Goal: Information Seeking & Learning: Learn about a topic

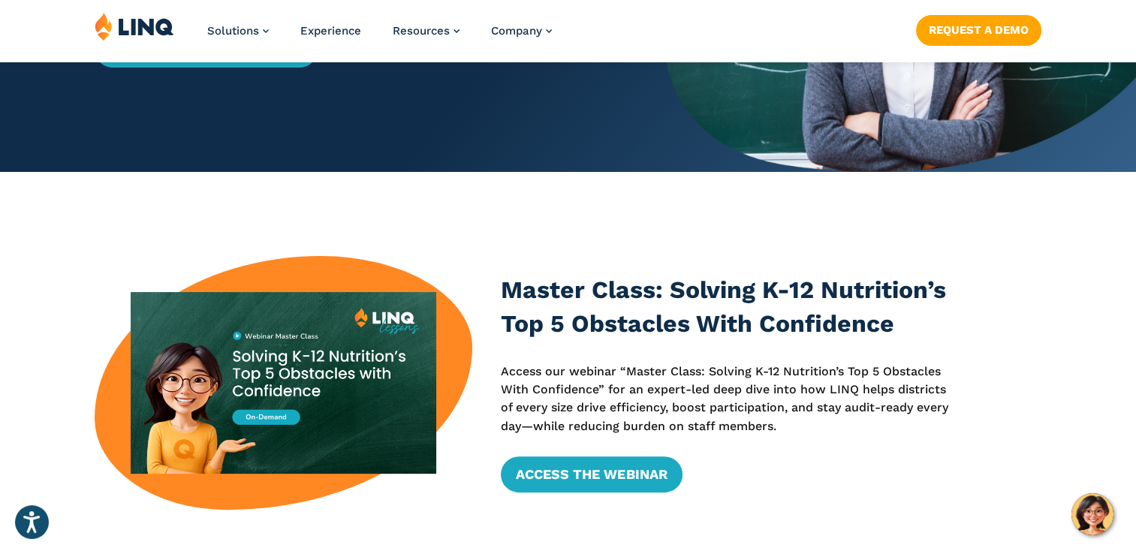
scroll to position [450, 0]
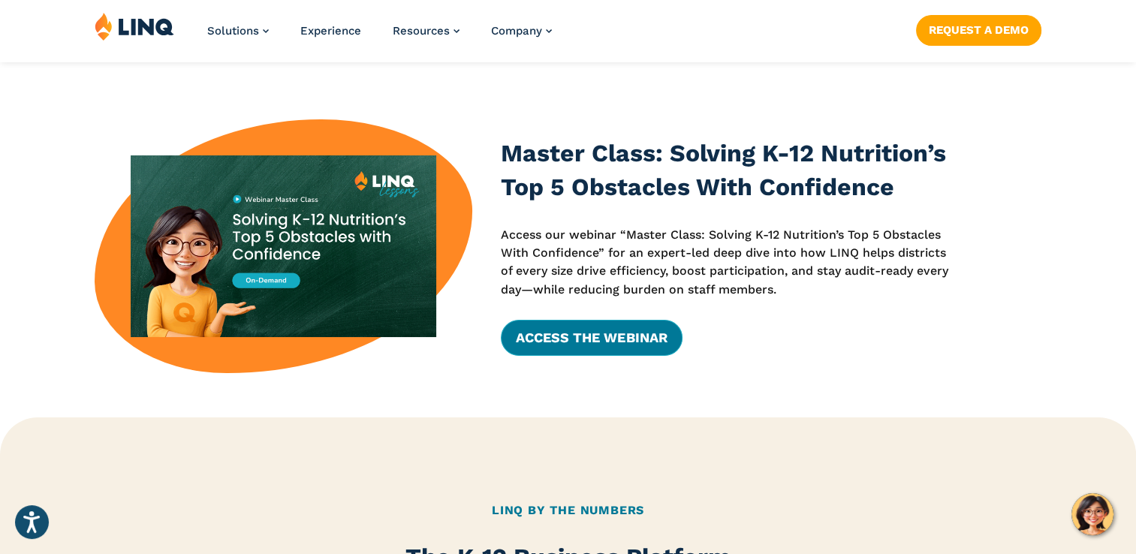
click at [569, 338] on link "Access the Webinar" at bounding box center [591, 338] width 181 height 36
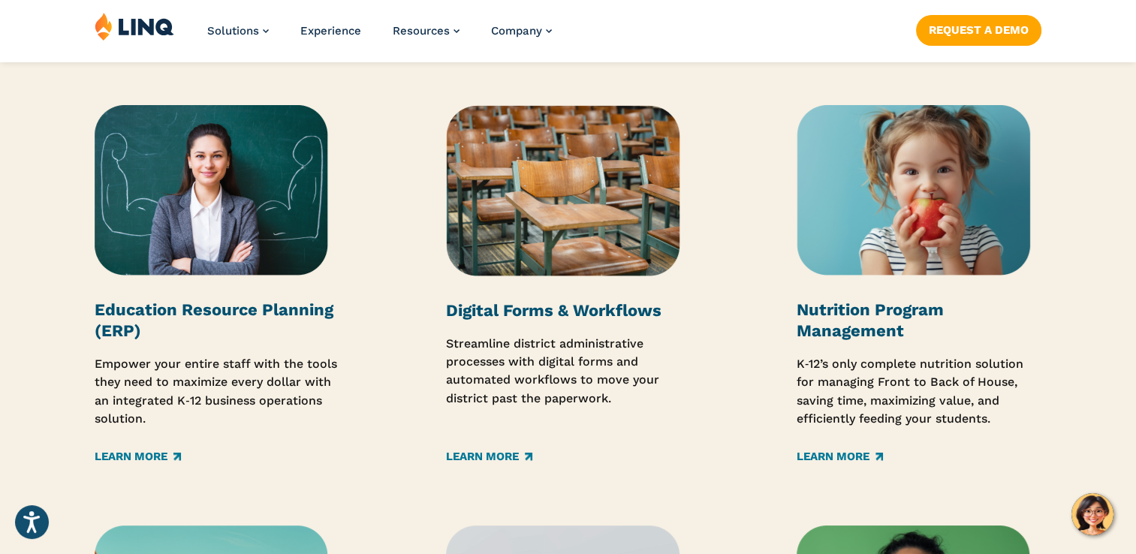
scroll to position [1952, 0]
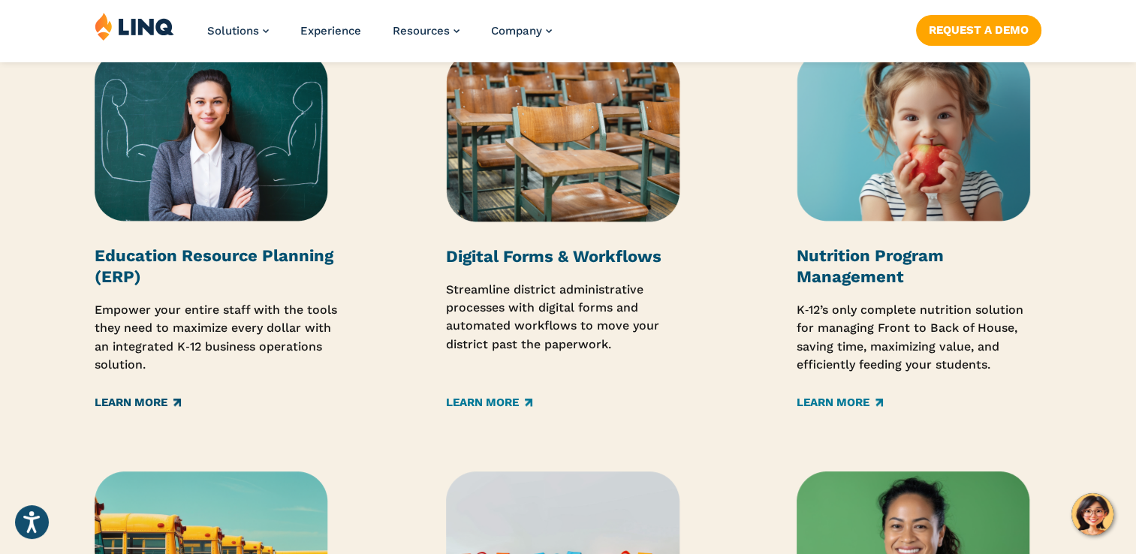
click at [122, 402] on link "Learn More" at bounding box center [138, 403] width 86 height 17
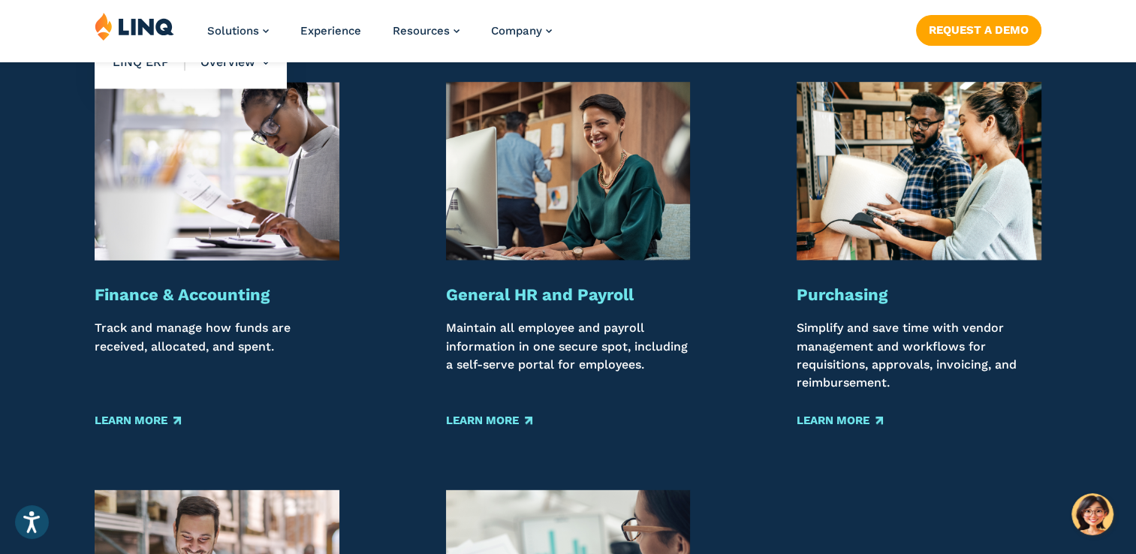
scroll to position [1501, 0]
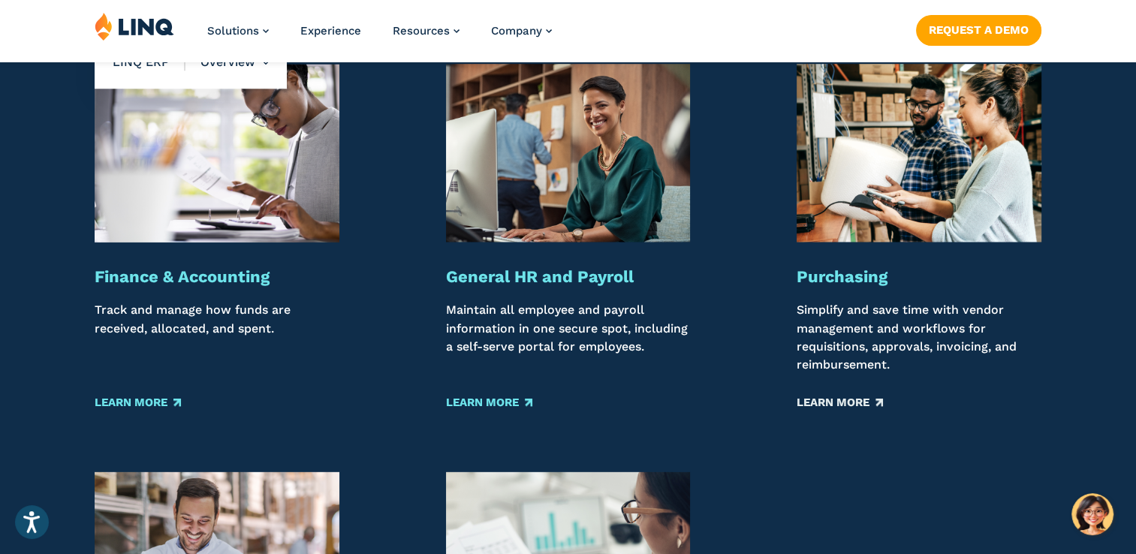
click at [829, 405] on link "Learn More" at bounding box center [839, 403] width 86 height 17
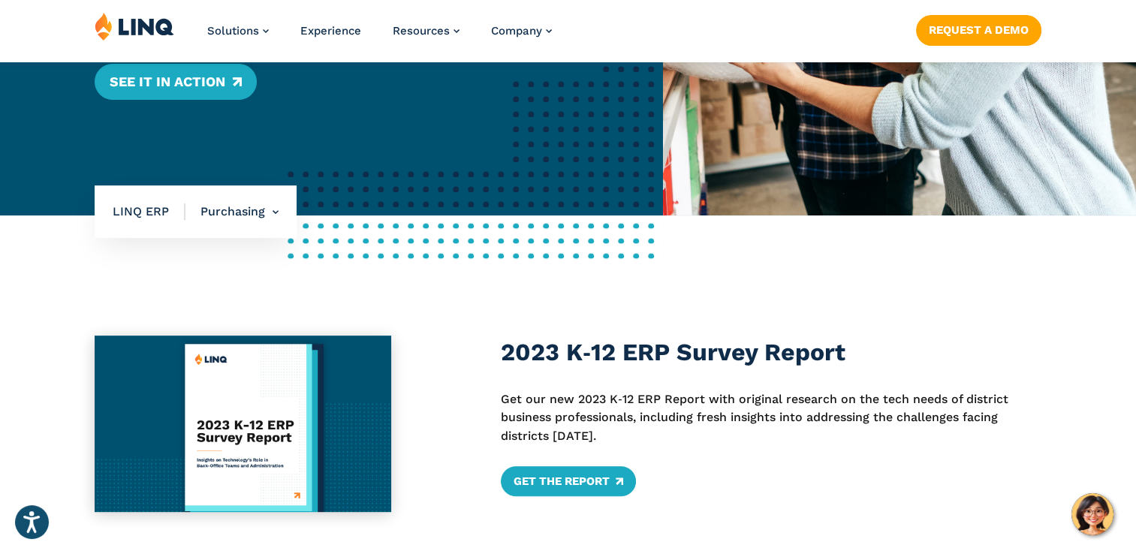
scroll to position [450, 0]
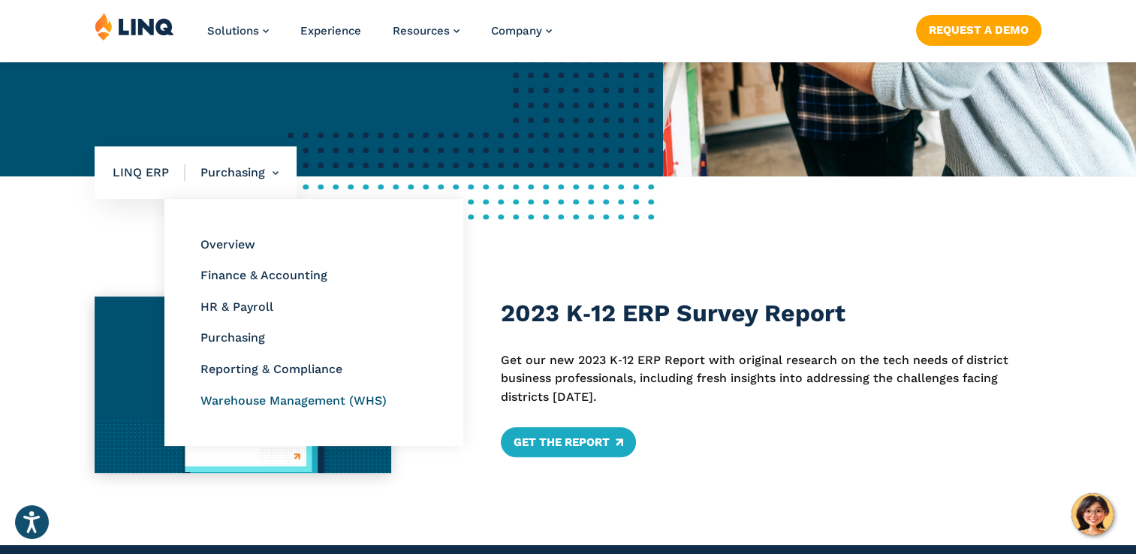
click at [224, 403] on link "Warehouse Management (WHS)" at bounding box center [293, 400] width 186 height 14
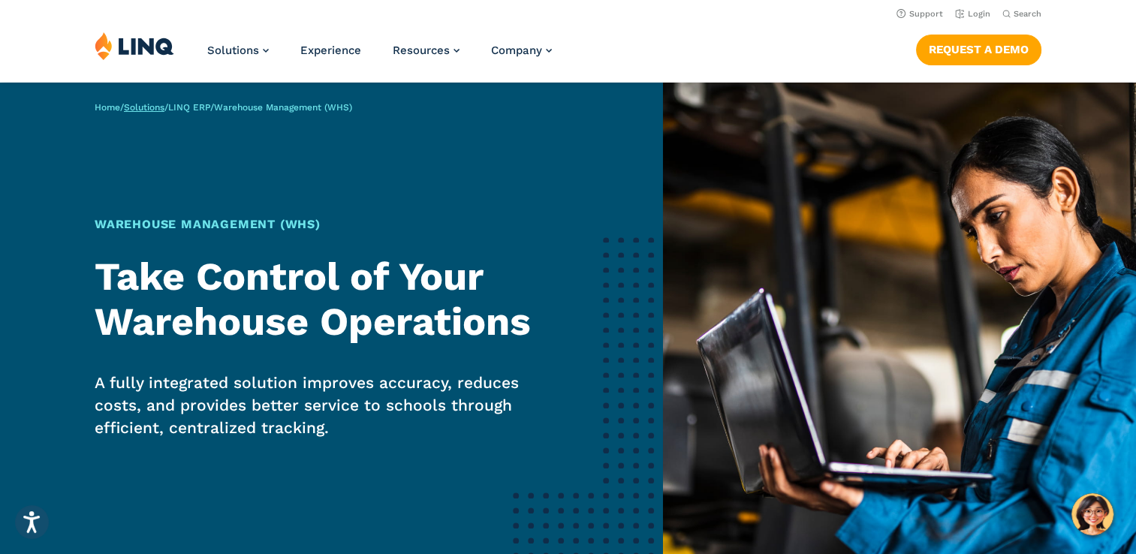
click at [151, 109] on link "Solutions" at bounding box center [144, 107] width 41 height 11
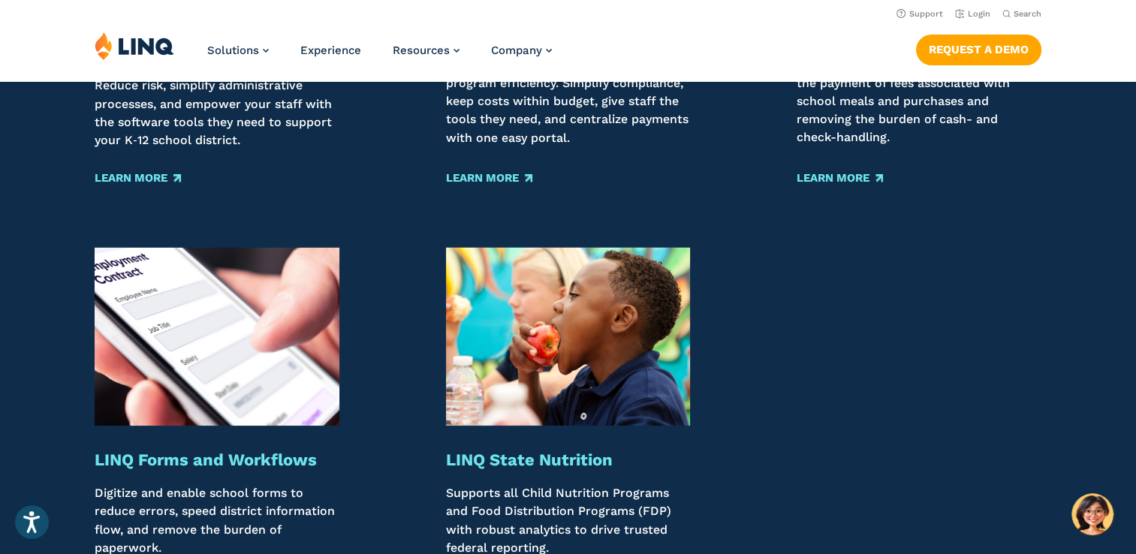
scroll to position [1952, 0]
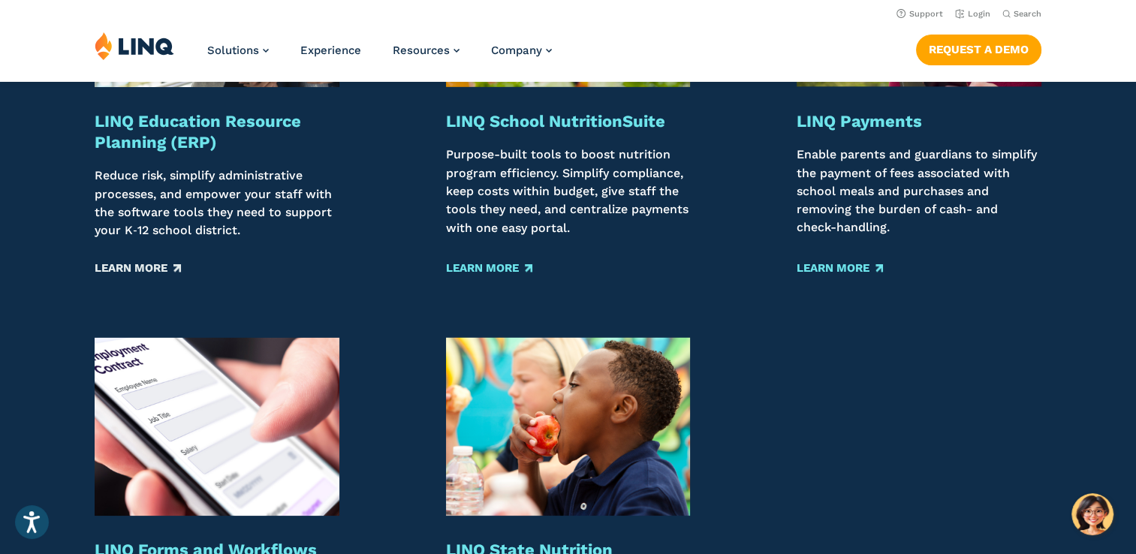
click at [159, 275] on link "Learn More" at bounding box center [138, 268] width 86 height 17
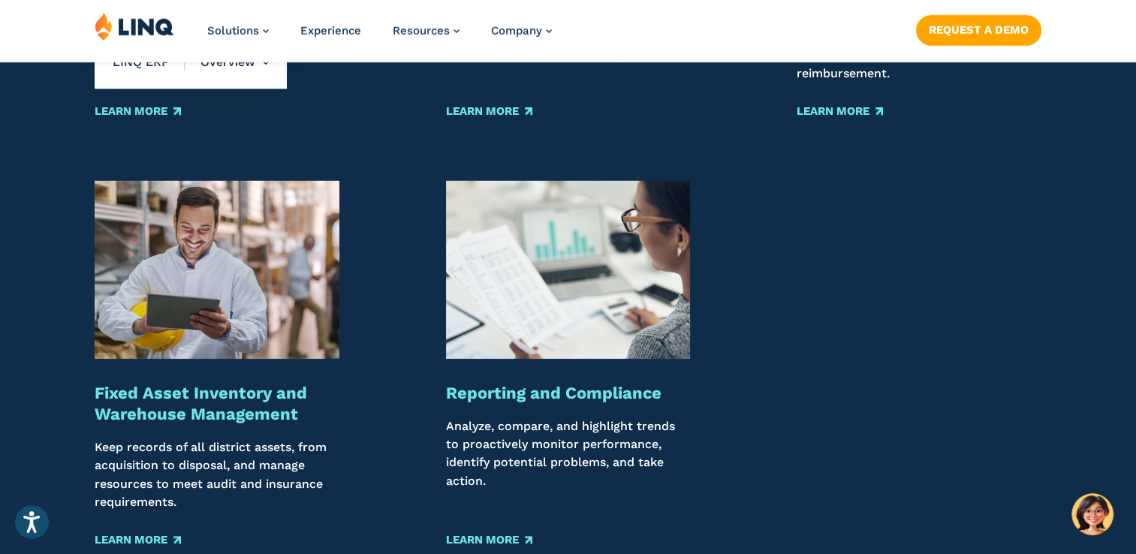
scroll to position [1802, 0]
